Goal: Information Seeking & Learning: Learn about a topic

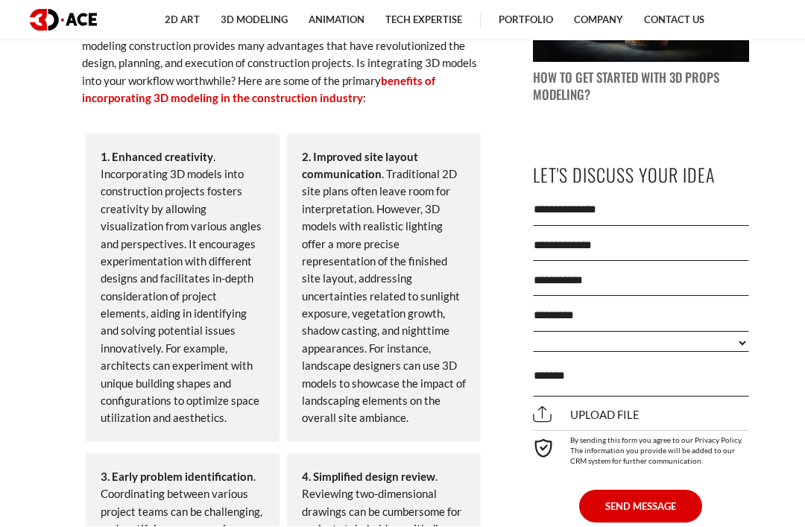
scroll to position [1389, 0]
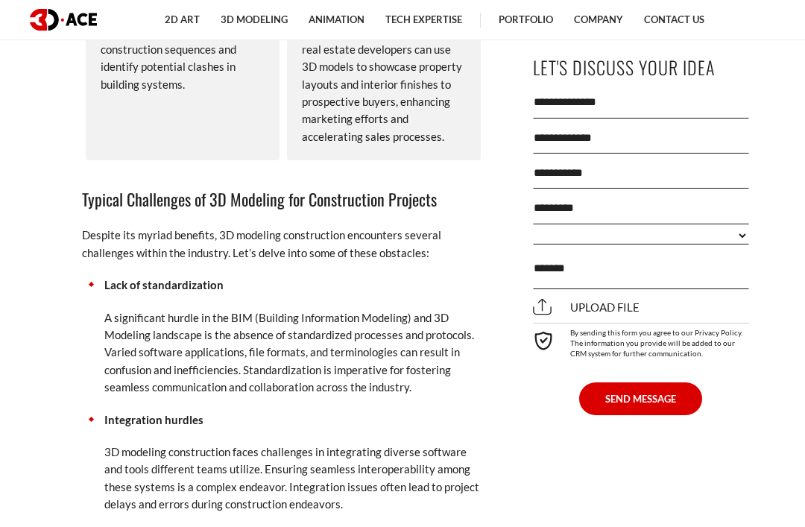
click at [452, 258] on p "Despite its myriad benefits, 3D modeling construction encounters several challe…" at bounding box center [283, 244] width 402 height 35
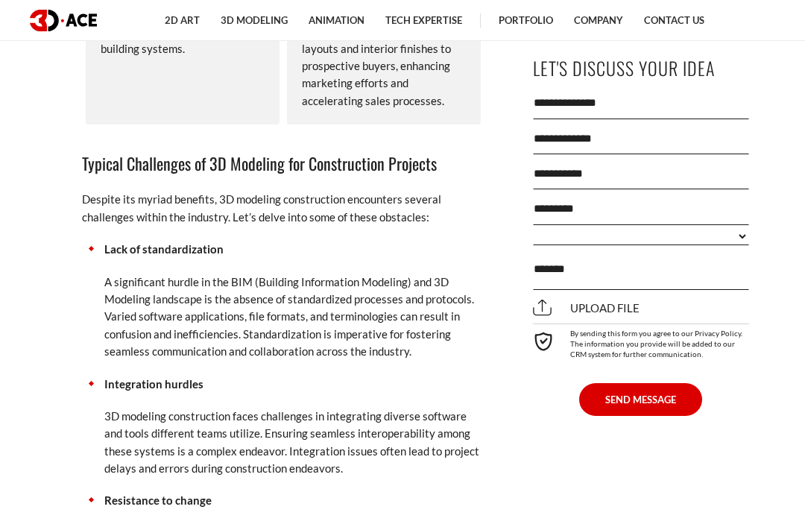
scroll to position [2379, 0]
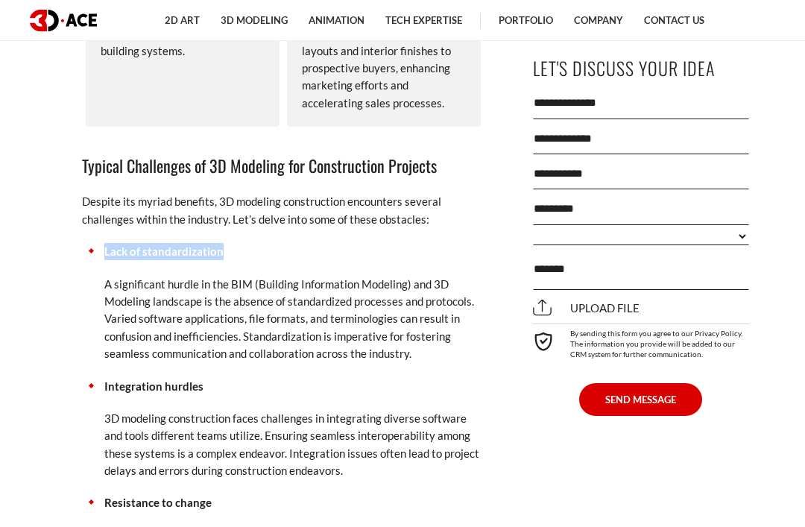
copy strong "Lack of standardization"
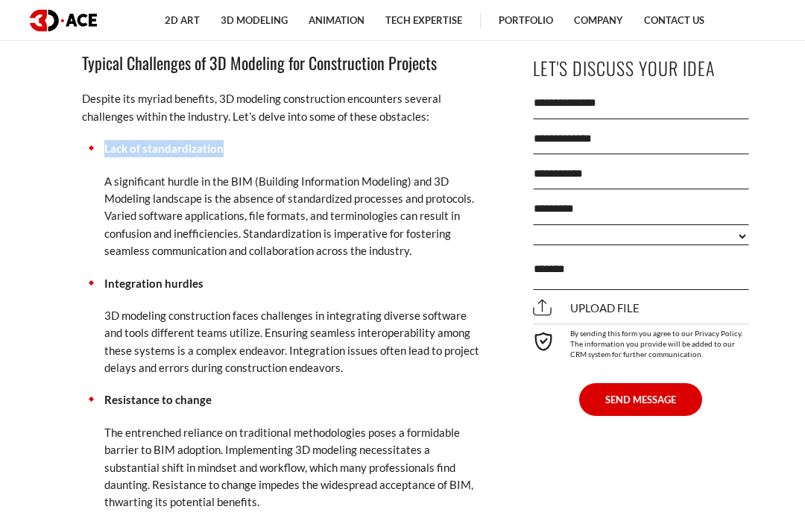
scroll to position [2483, 0]
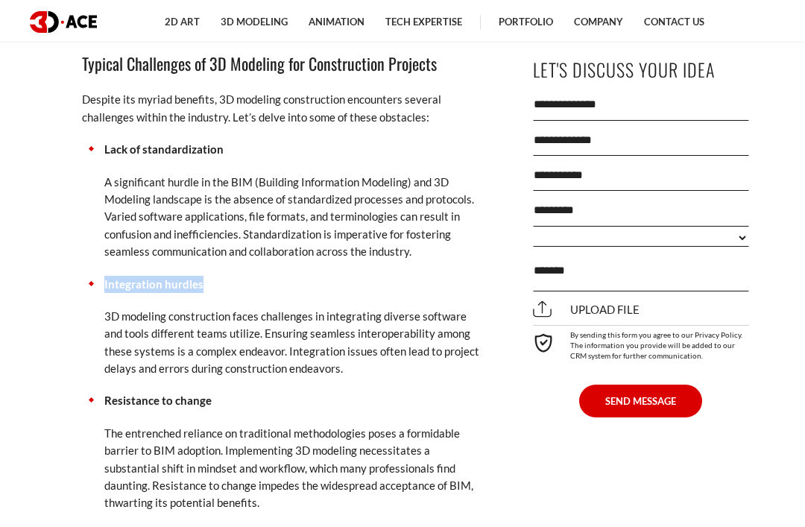
copy strong "Integration hurdles"
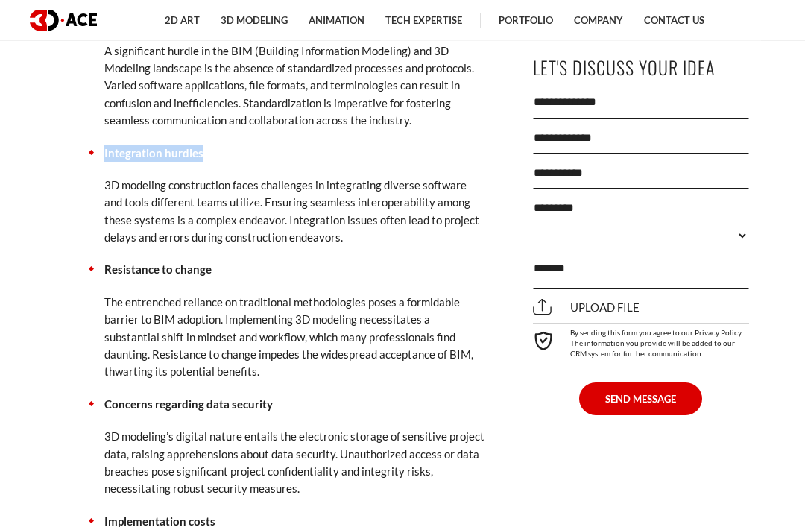
scroll to position [2613, 0]
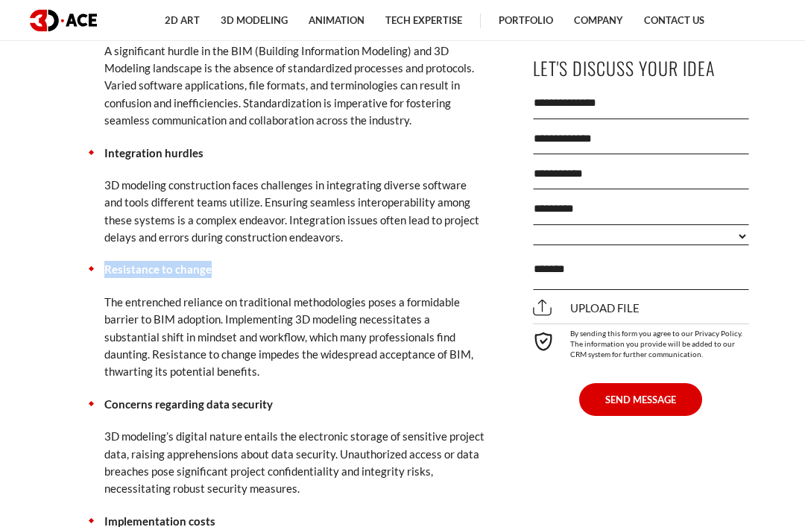
copy strong "Resistance to change"
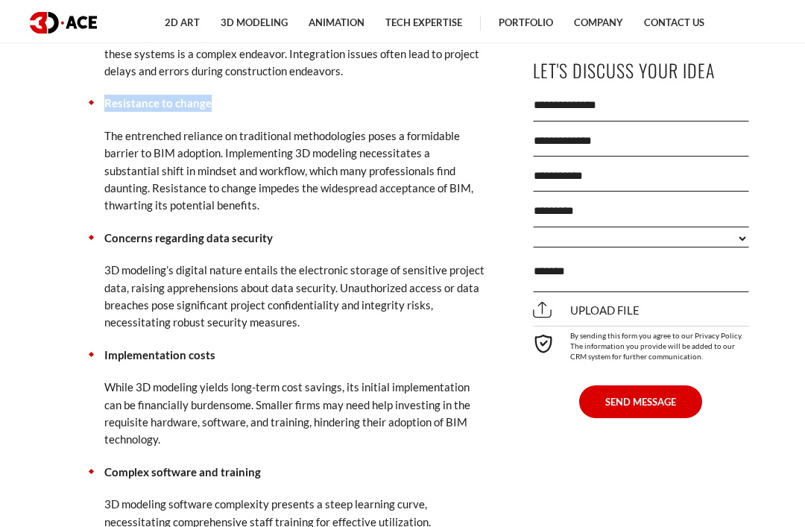
scroll to position [2779, 0]
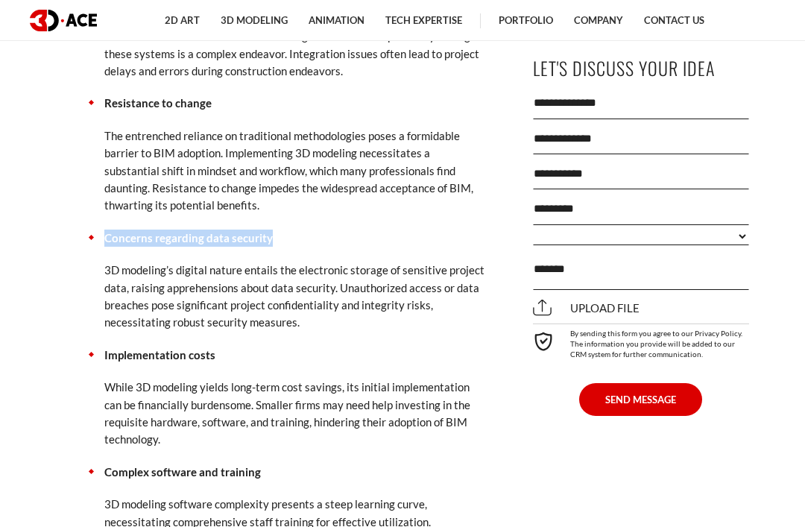
copy strong "Concerns regarding data security"
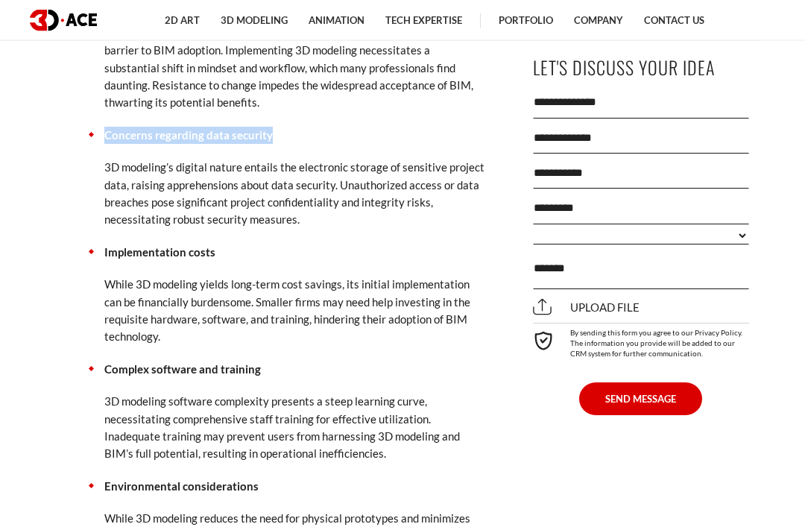
scroll to position [2882, 0]
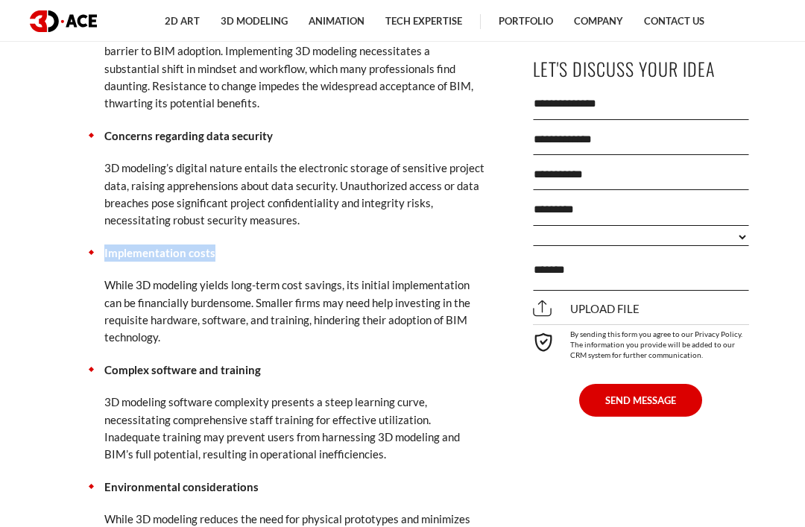
copy strong "Implementation costs"
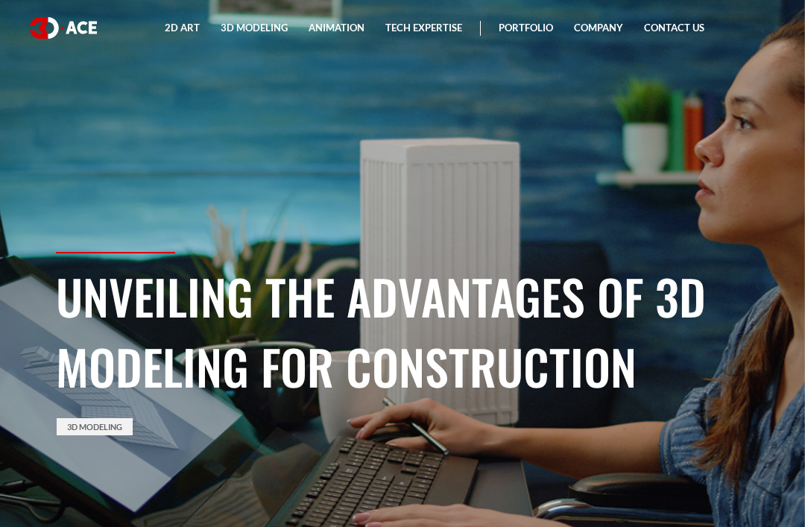
click at [531, 121] on section "Unveiling the Advantages of 3D Modeling for Construction 3D Modeling" at bounding box center [402, 263] width 805 height 527
